Goal: Find specific page/section: Find specific page/section

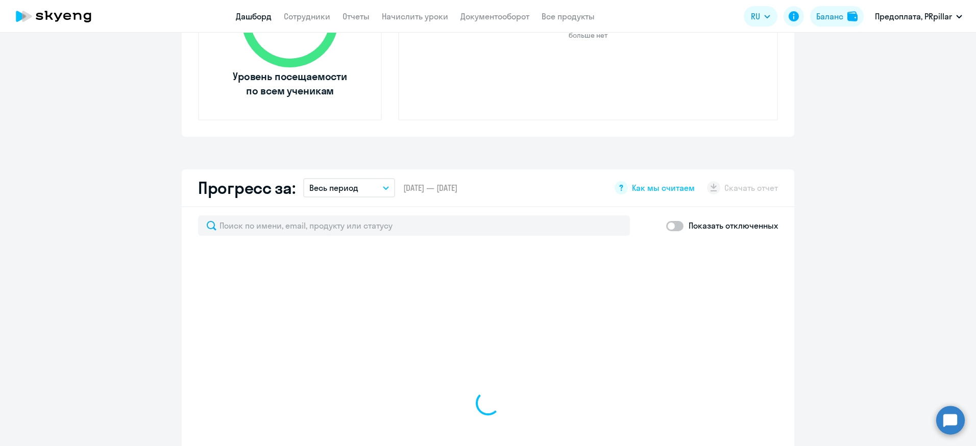
select select "30"
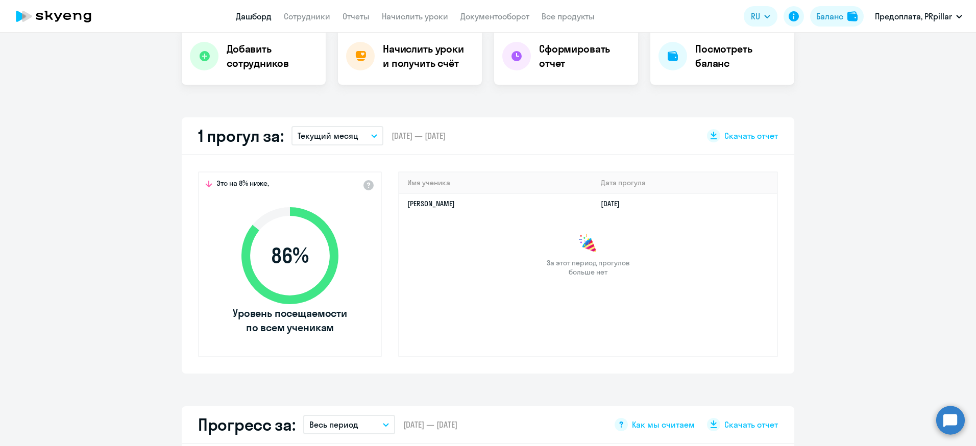
scroll to position [190, 0]
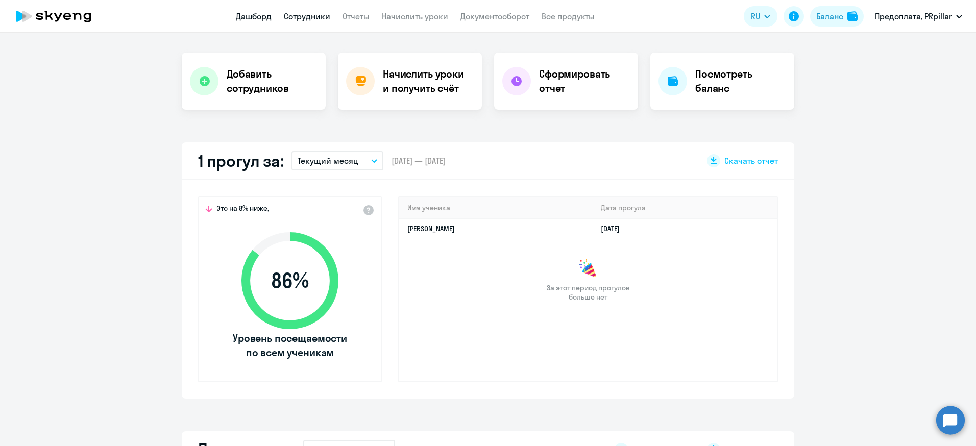
click at [299, 20] on link "Сотрудники" at bounding box center [307, 16] width 46 height 10
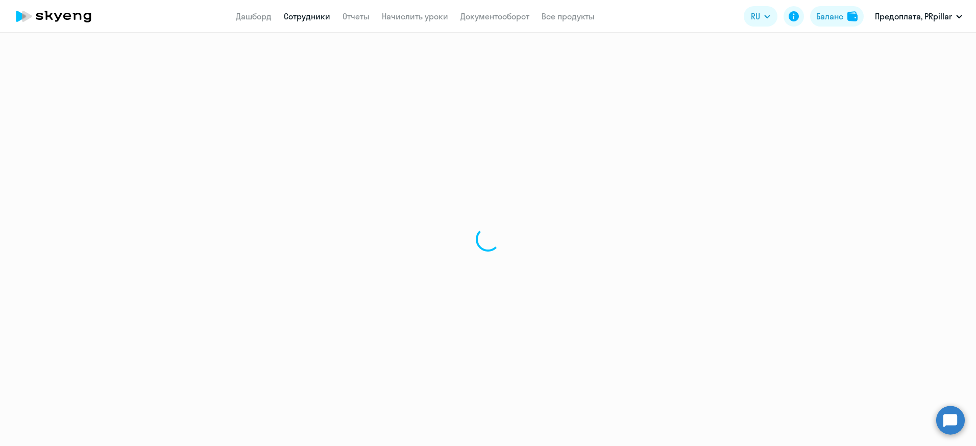
select select "30"
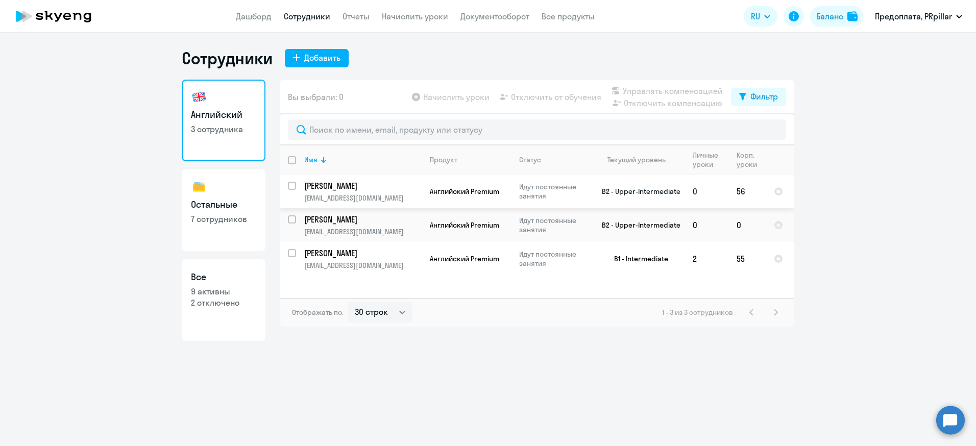
click at [518, 194] on td "Идут постоянные занятия" at bounding box center [550, 192] width 79 height 34
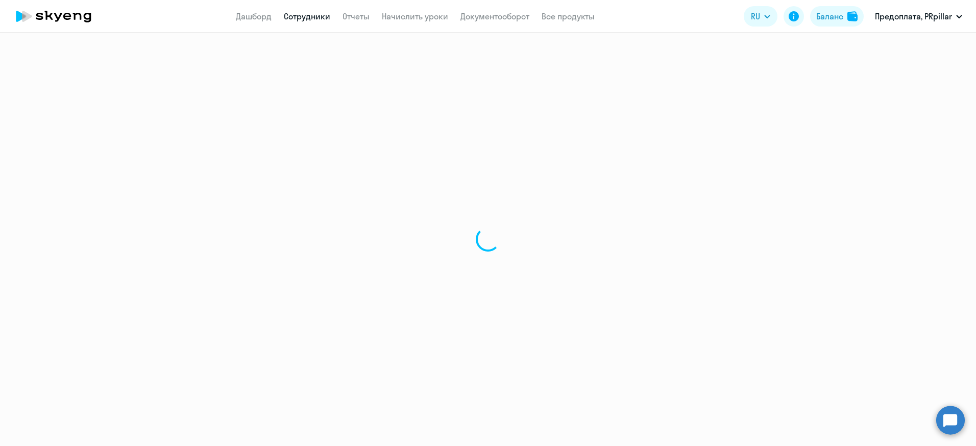
select select "english"
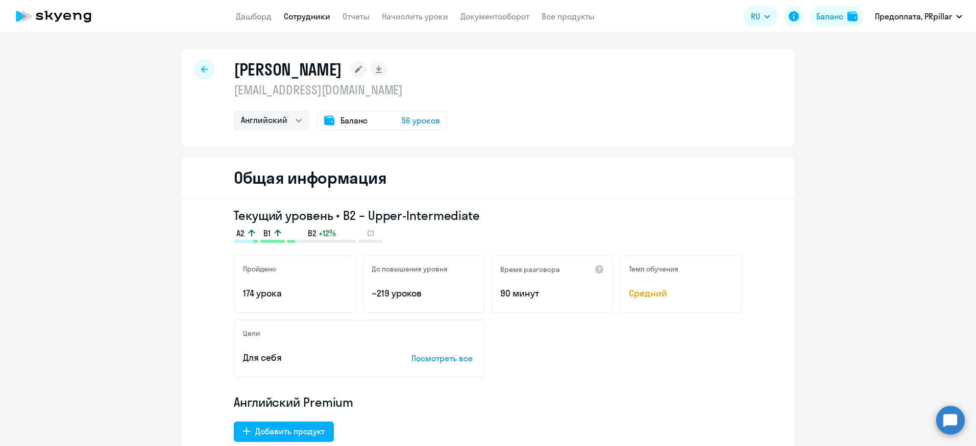
click at [288, 10] on app-header "Дашборд Сотрудники Отчеты Начислить уроки Документооборот Все продукты Дашборд …" at bounding box center [488, 16] width 976 height 33
click at [351, 19] on link "Отчеты" at bounding box center [356, 16] width 27 height 10
